Goal: Use online tool/utility: Utilize a website feature to perform a specific function

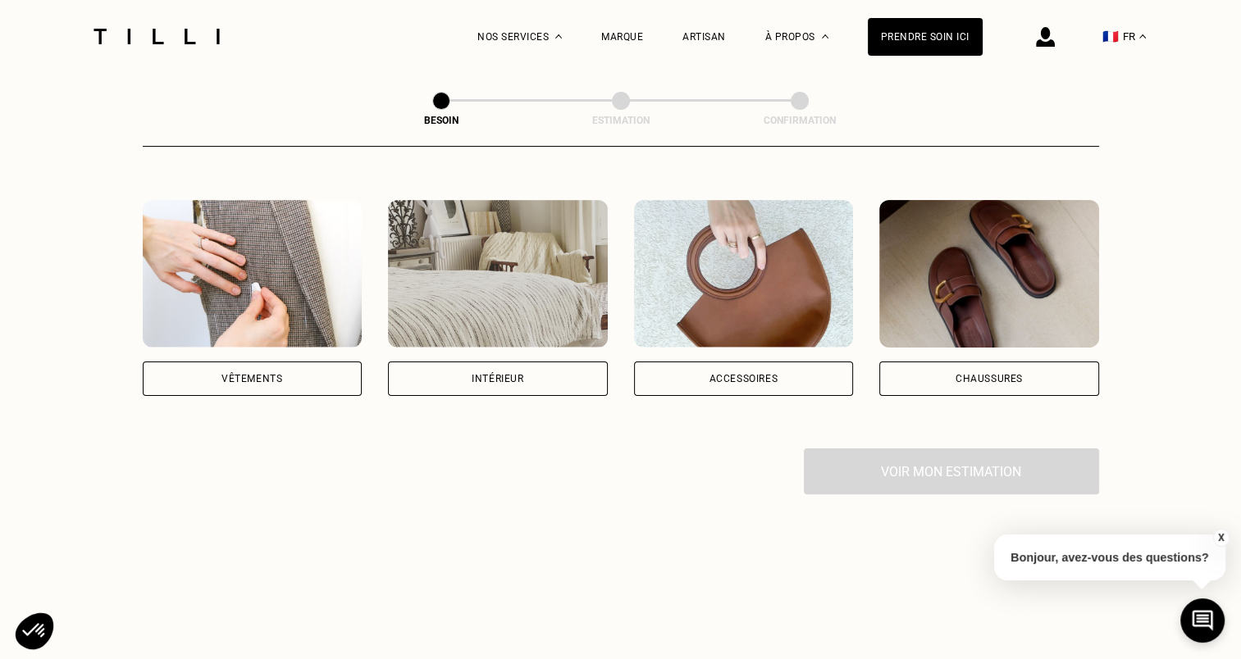
scroll to position [299, 0]
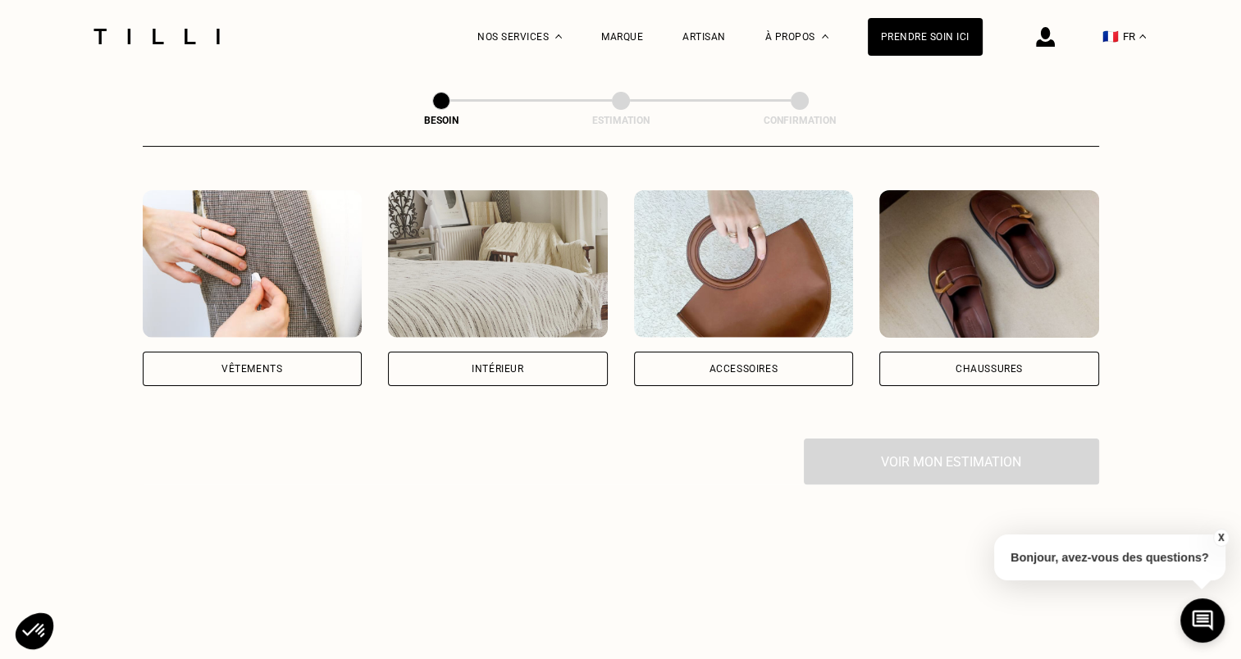
click at [212, 352] on div "Vêtements" at bounding box center [253, 369] width 220 height 34
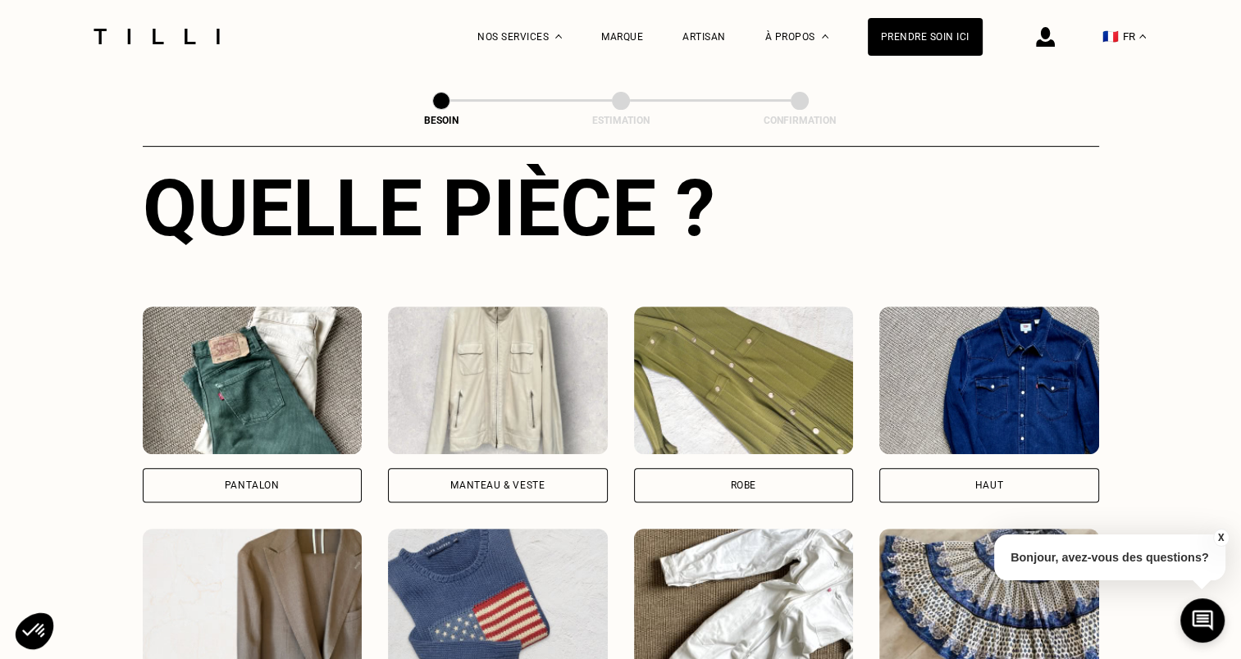
scroll to position [622, 0]
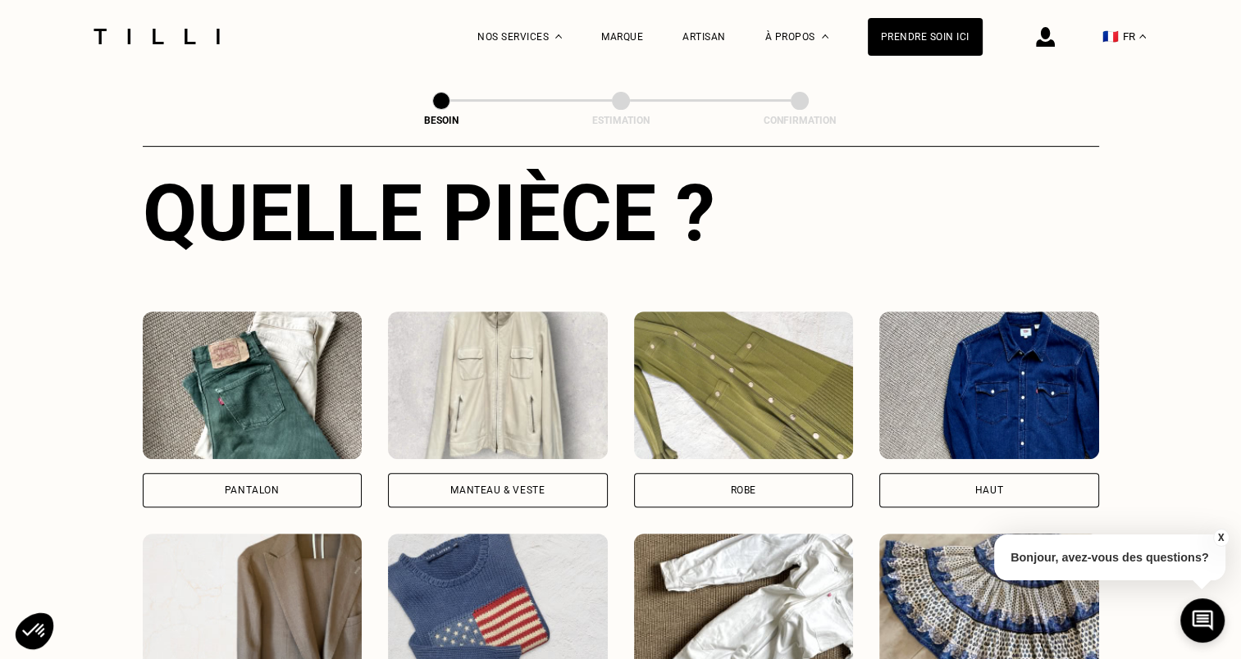
click at [695, 367] on img at bounding box center [744, 386] width 220 height 148
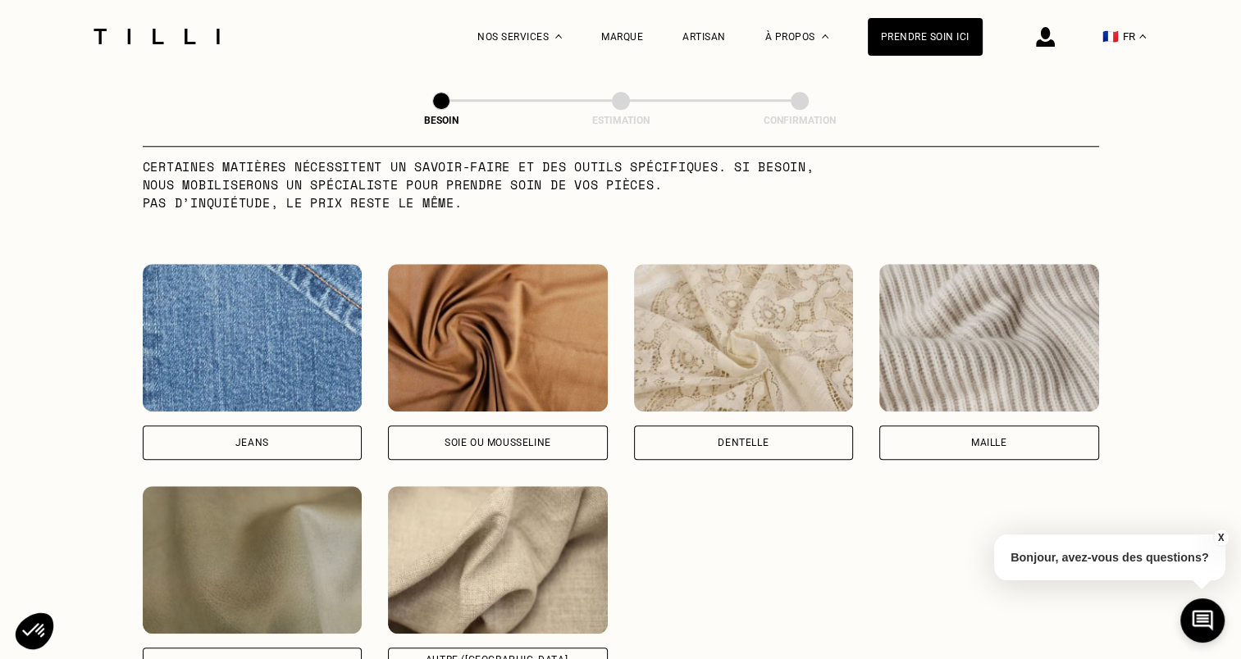
scroll to position [1669, 0]
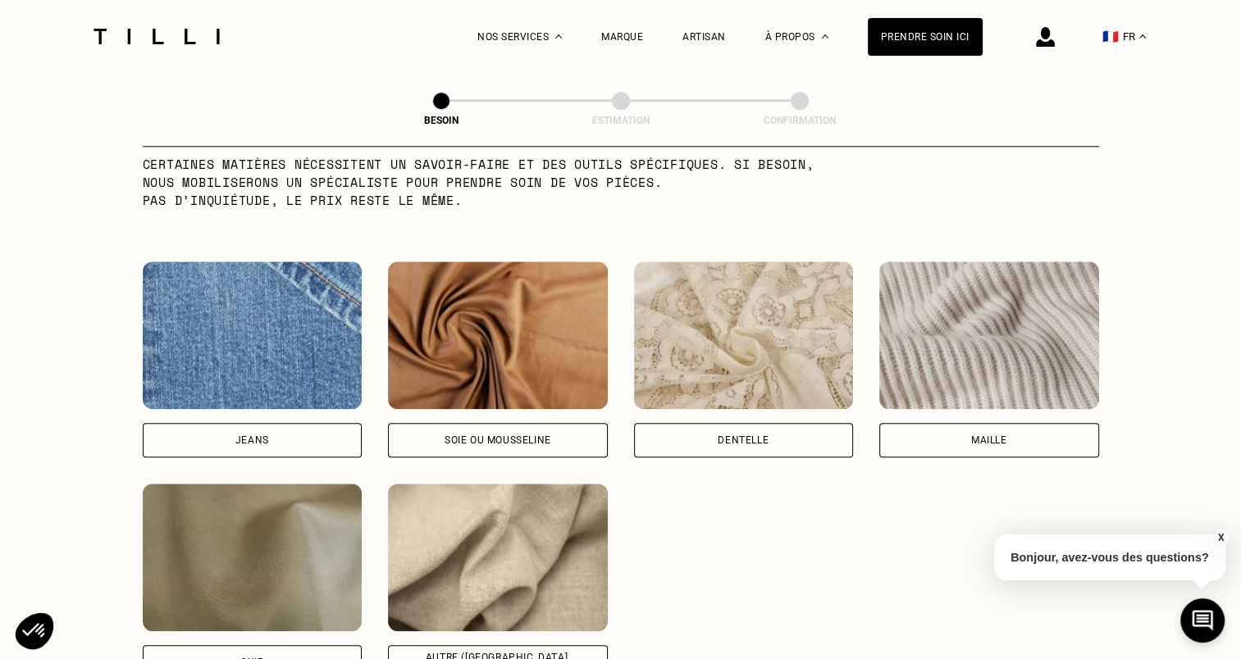
click at [653, 314] on img at bounding box center [744, 336] width 220 height 148
select select "FR"
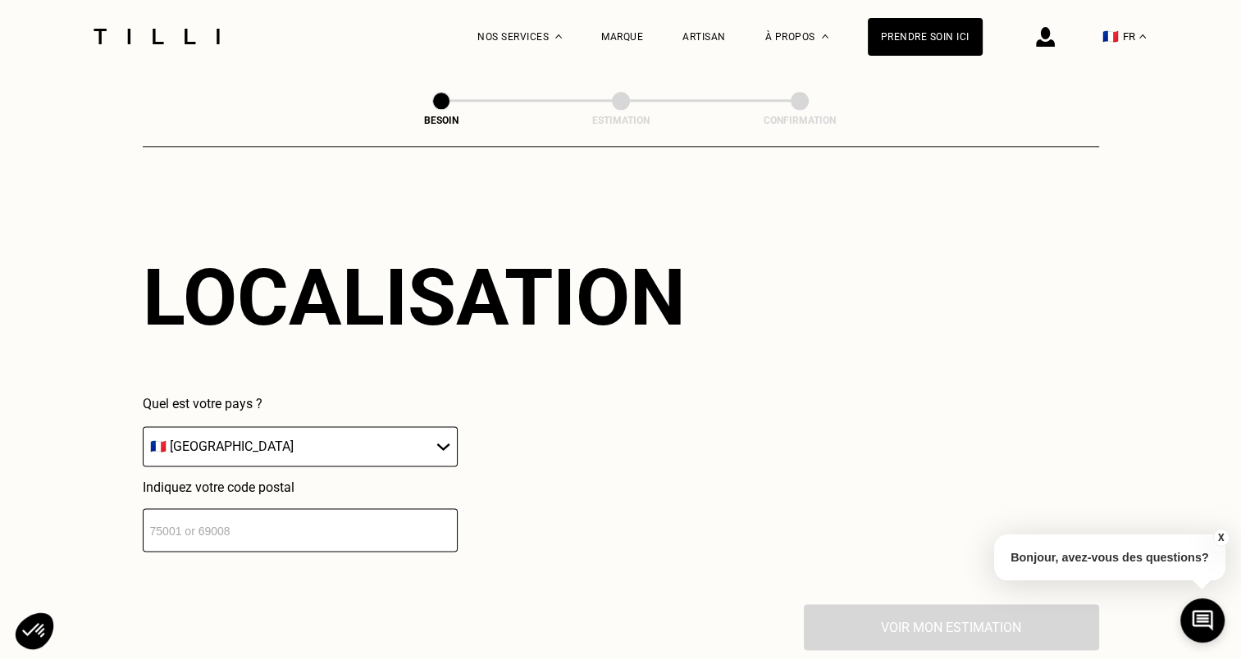
scroll to position [2203, 0]
click at [300, 517] on input "number" at bounding box center [300, 529] width 315 height 43
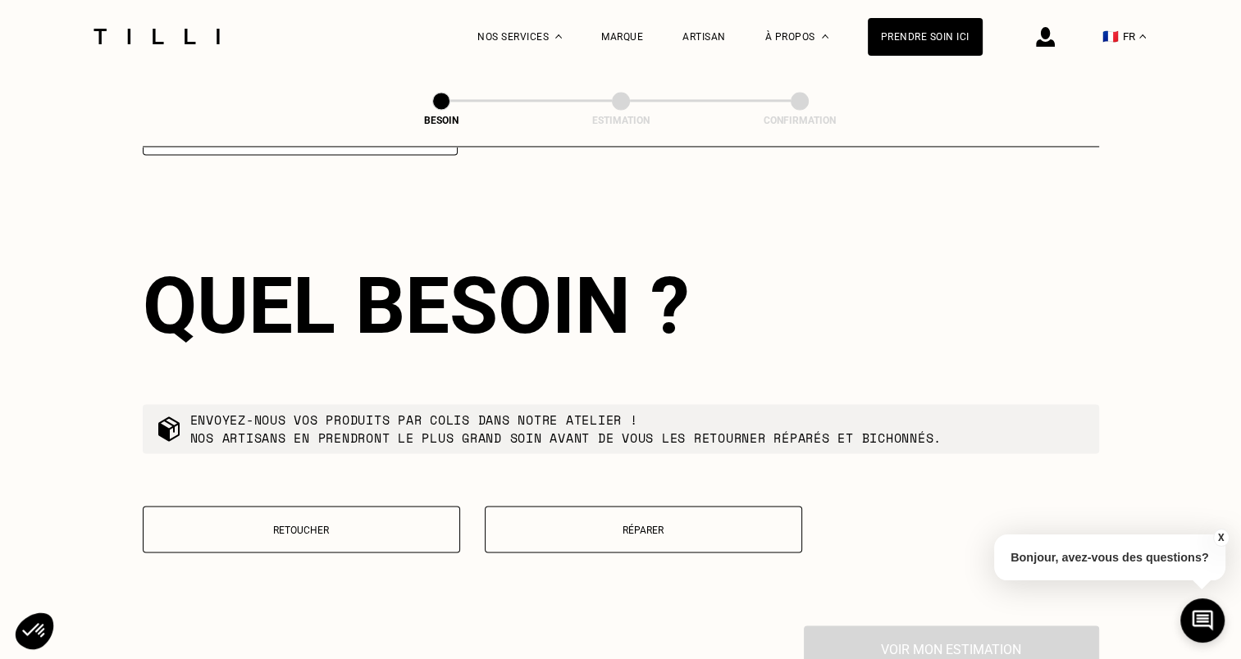
scroll to position [2611, 0]
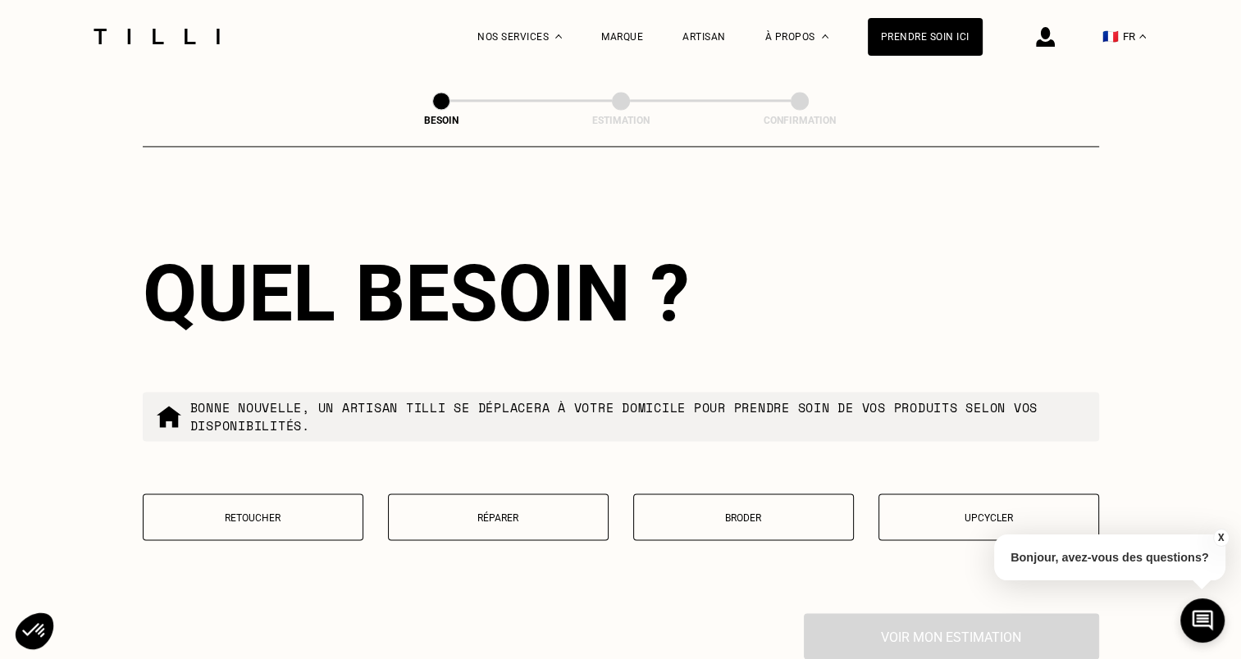
type input "54500"
click at [188, 499] on button "Retoucher" at bounding box center [253, 517] width 221 height 47
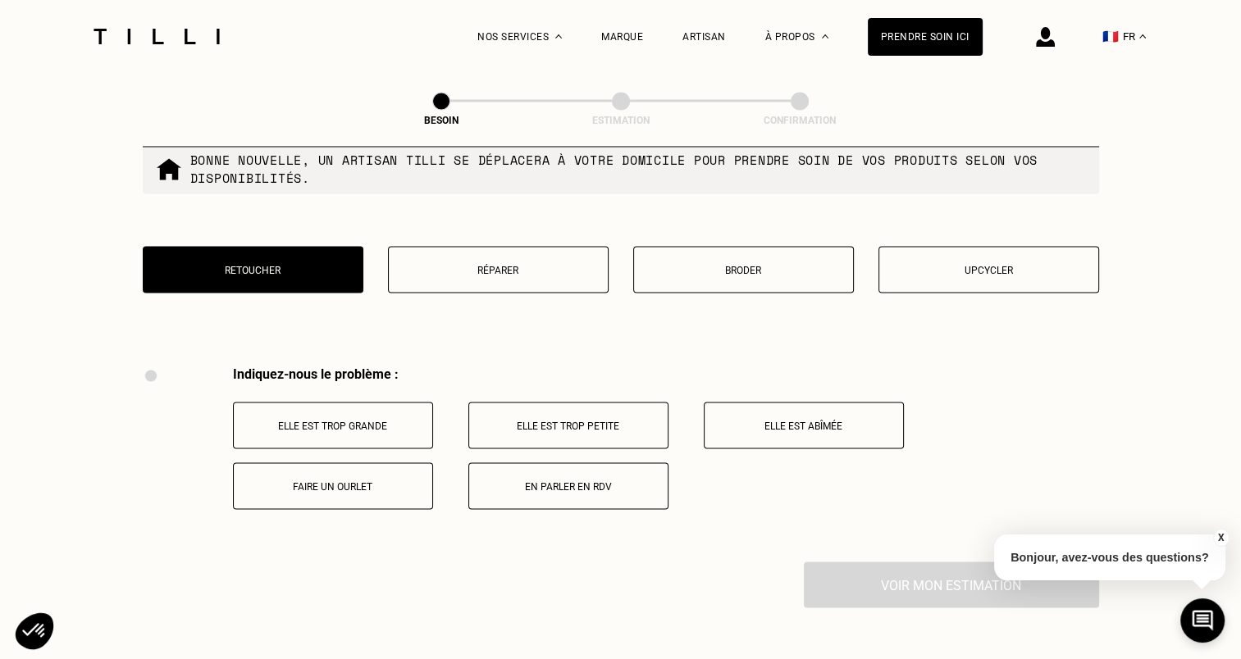
scroll to position [3032, 0]
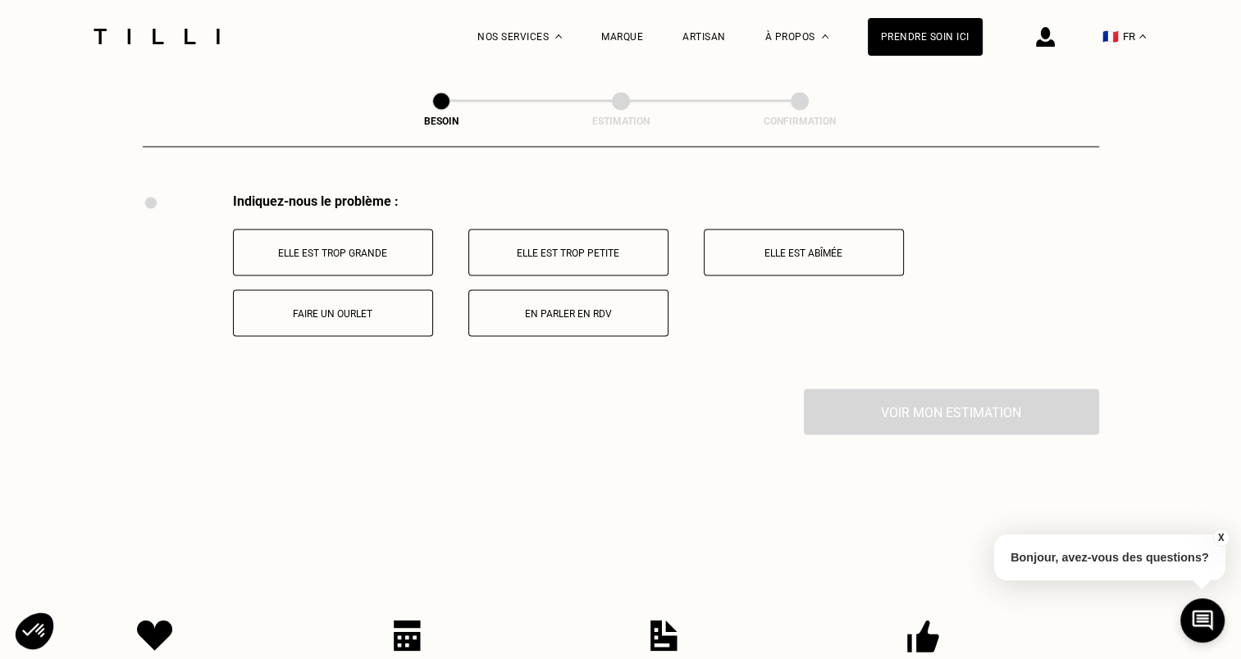
click at [335, 247] on p "Elle est trop grande" at bounding box center [333, 252] width 182 height 11
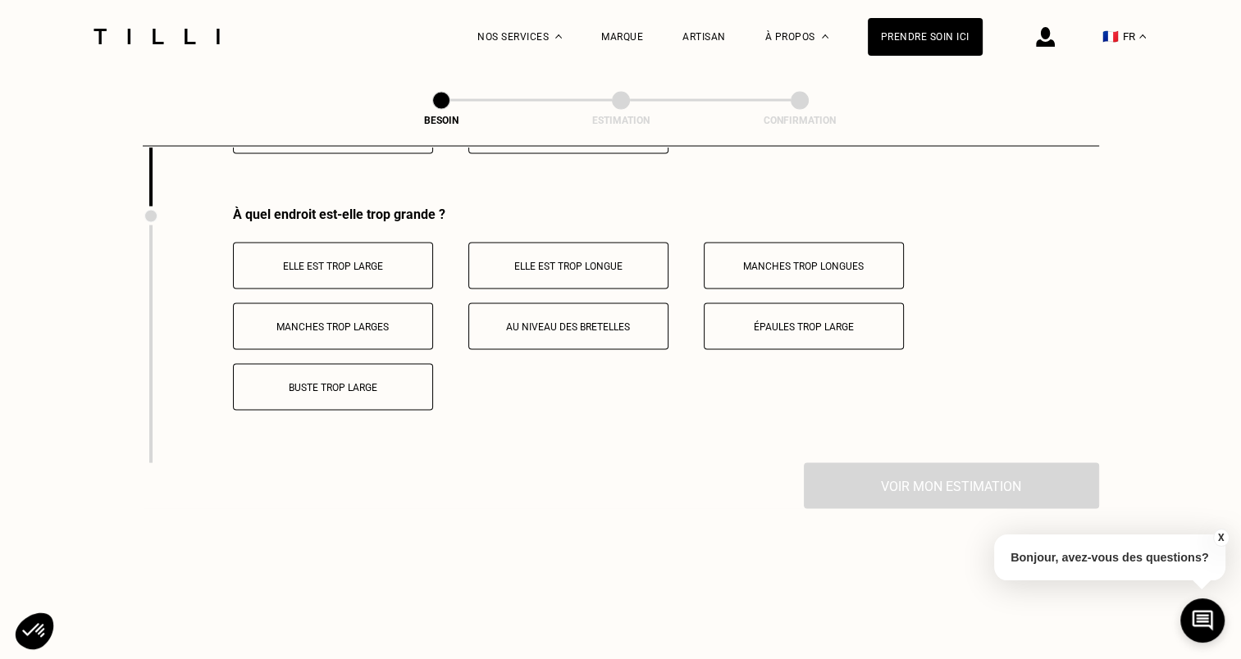
scroll to position [3228, 0]
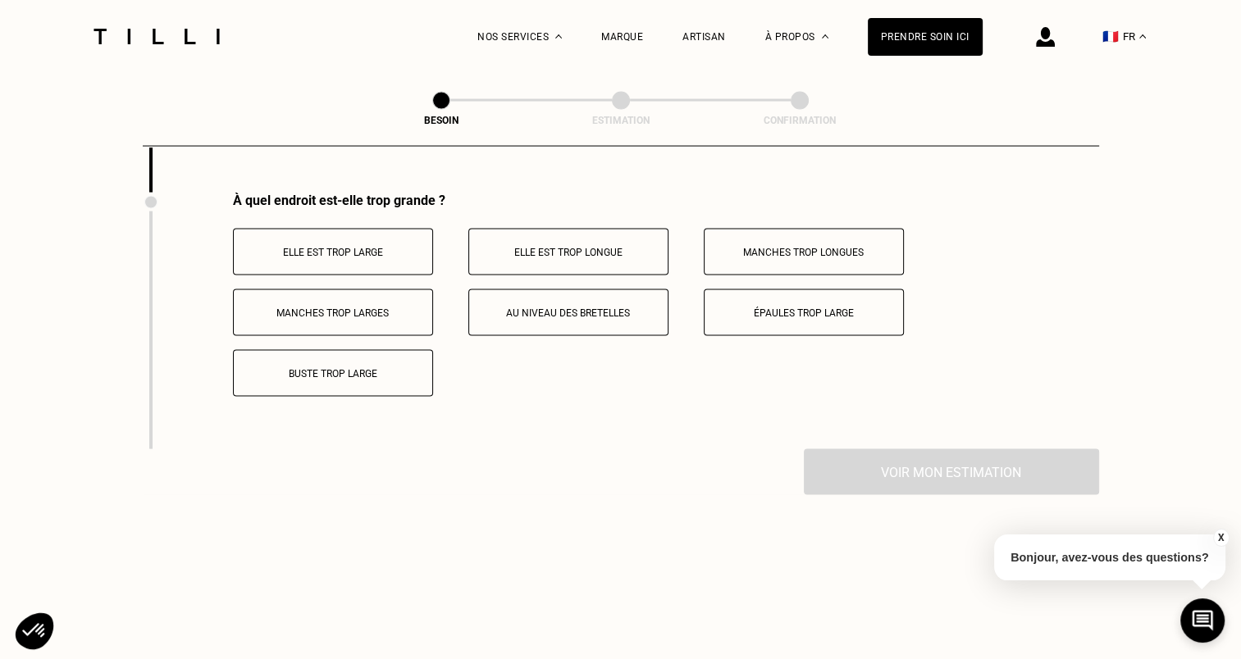
click at [339, 370] on p "Buste trop large" at bounding box center [333, 373] width 182 height 11
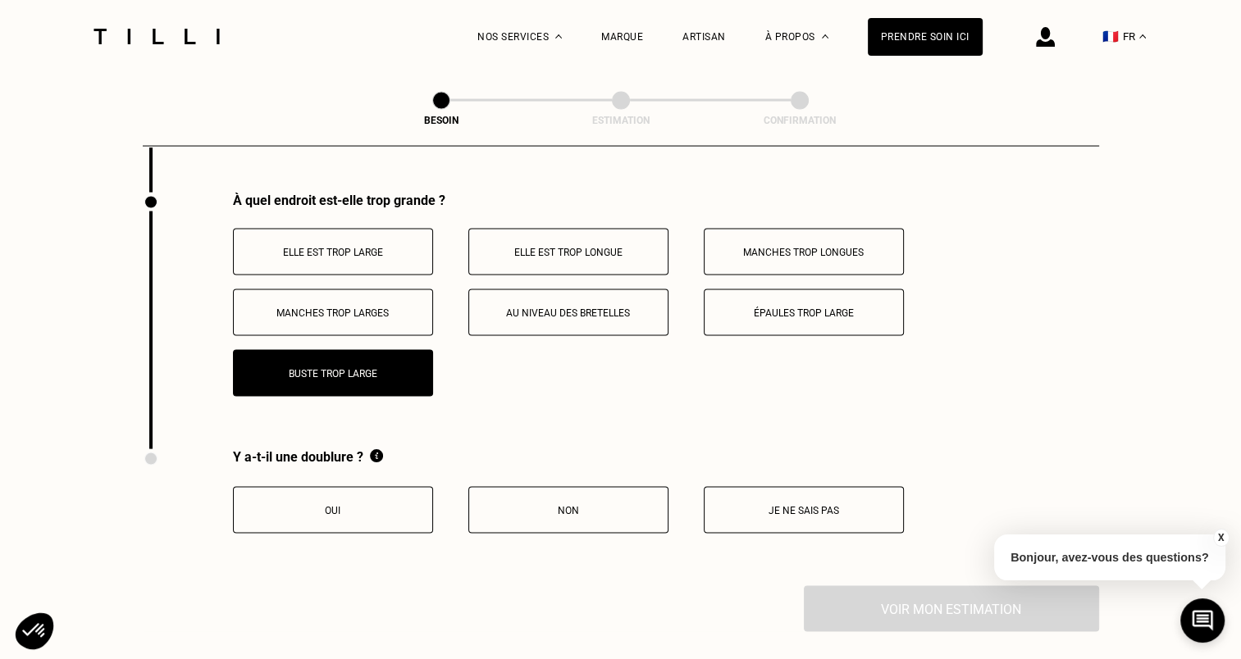
click at [320, 247] on p "Elle est trop large" at bounding box center [333, 252] width 182 height 11
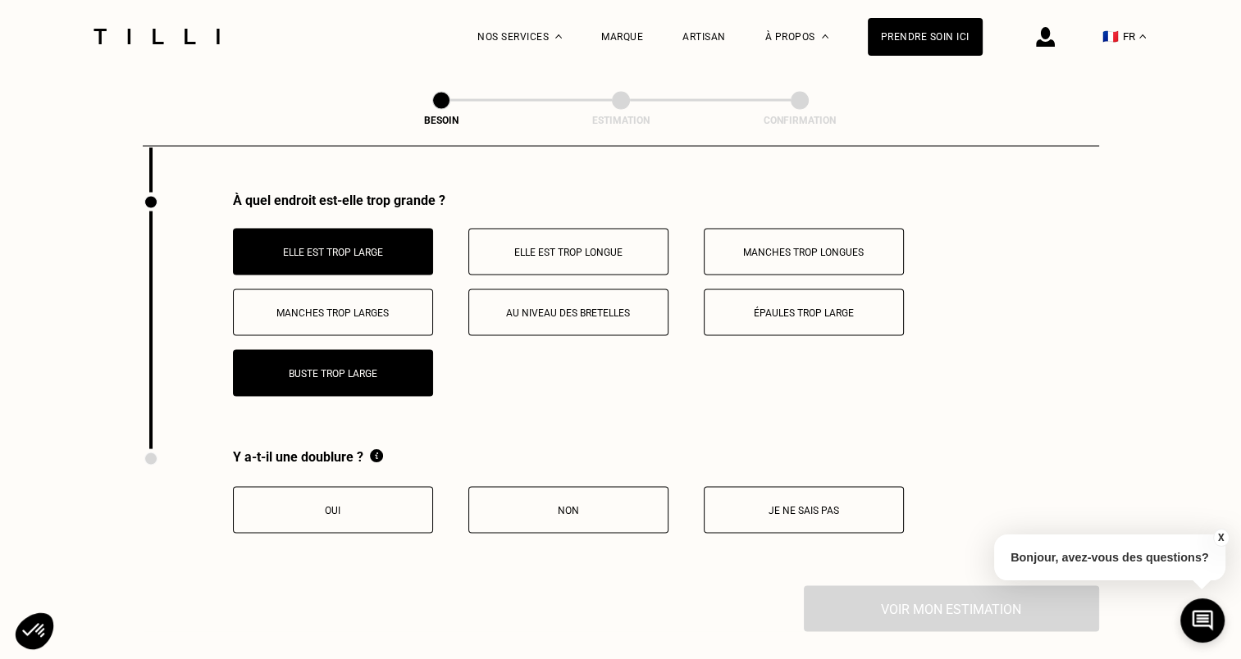
click at [517, 491] on button "Non" at bounding box center [568, 510] width 200 height 47
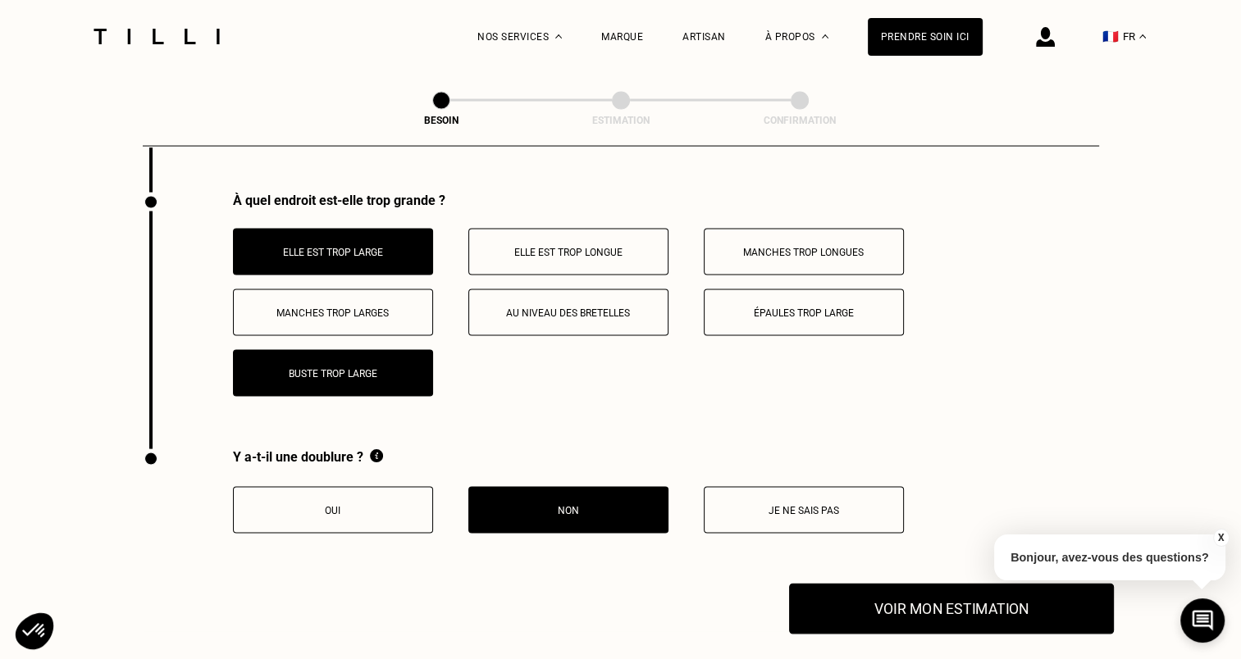
click at [948, 604] on button "Voir mon estimation" at bounding box center [951, 609] width 325 height 51
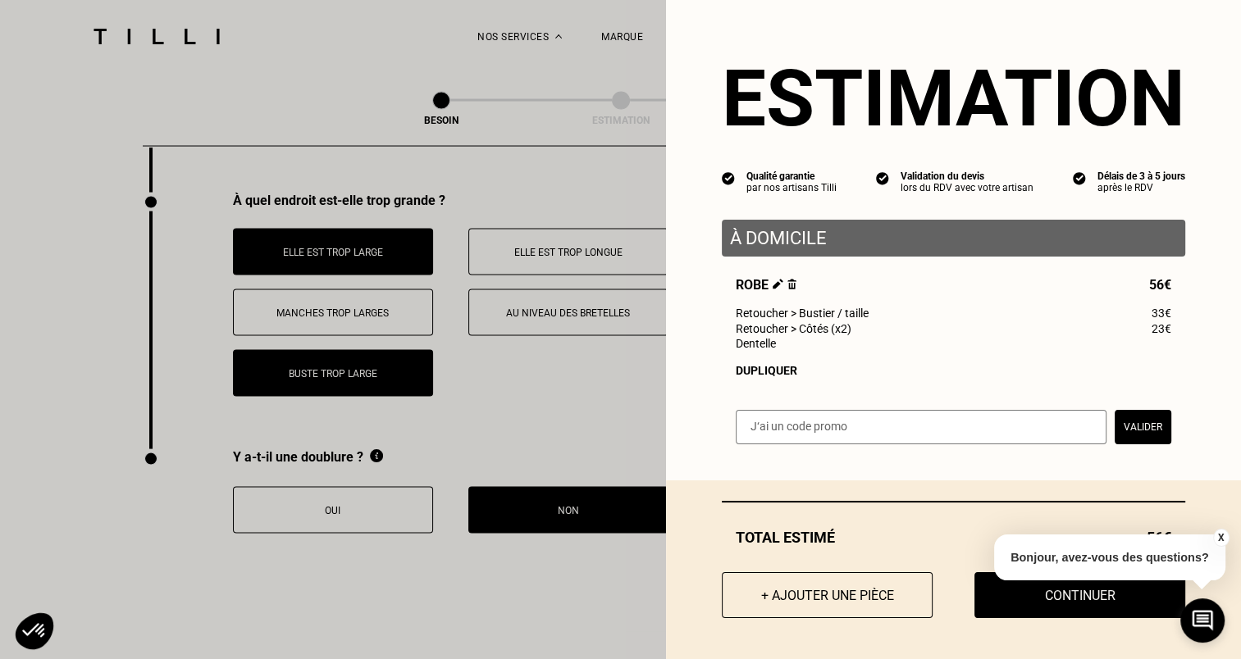
scroll to position [3283, 0]
